Goal: Transaction & Acquisition: Purchase product/service

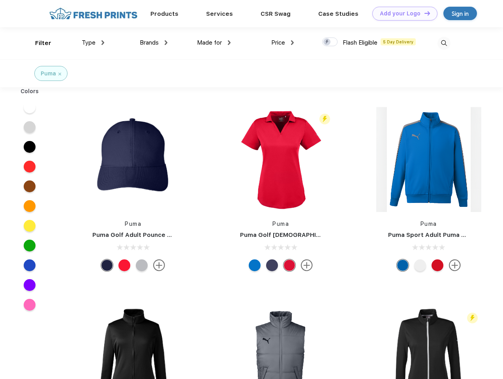
click at [402, 13] on link "Add your Logo Design Tool" at bounding box center [405, 14] width 65 height 14
click at [0, 0] on div "Design Tool" at bounding box center [0, 0] width 0 height 0
click at [424, 13] on link "Add your Logo Design Tool" at bounding box center [405, 14] width 65 height 14
click at [38, 43] on div "Filter" at bounding box center [43, 43] width 16 height 9
click at [93, 43] on span "Type" at bounding box center [89, 42] width 14 height 7
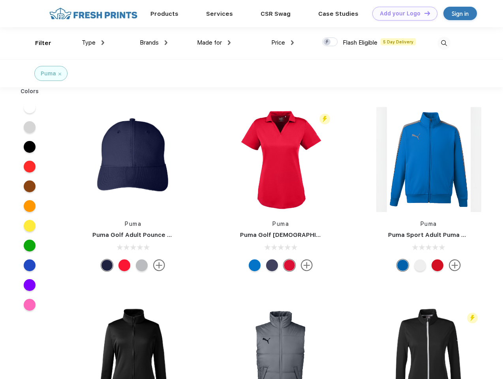
click at [154, 43] on span "Brands" at bounding box center [149, 42] width 19 height 7
click at [214, 43] on span "Made for" at bounding box center [209, 42] width 25 height 7
click at [283, 43] on span "Price" at bounding box center [278, 42] width 14 height 7
click at [330, 42] on div at bounding box center [329, 42] width 15 height 9
click at [328, 42] on input "checkbox" at bounding box center [324, 39] width 5 height 5
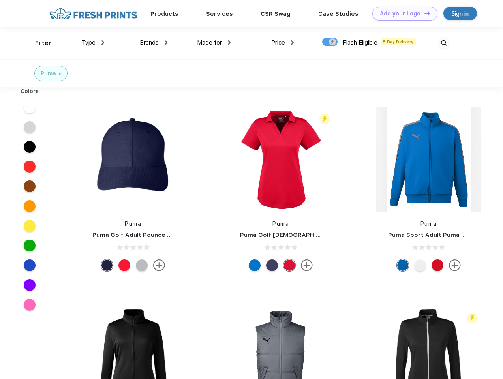
click at [444, 43] on img at bounding box center [444, 43] width 13 height 13
